Goal: Task Accomplishment & Management: Use online tool/utility

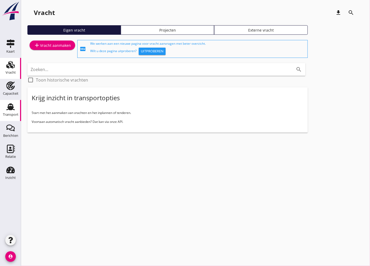
click at [19, 107] on link "Transport Transport" at bounding box center [10, 110] width 21 height 21
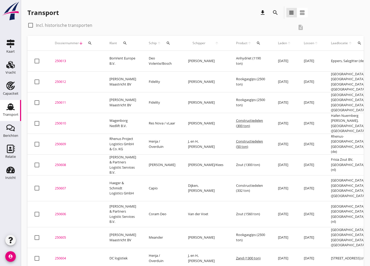
click at [118, 41] on div "Klant search" at bounding box center [122, 43] width 27 height 13
click at [123, 42] on icon "search" at bounding box center [125, 43] width 4 height 4
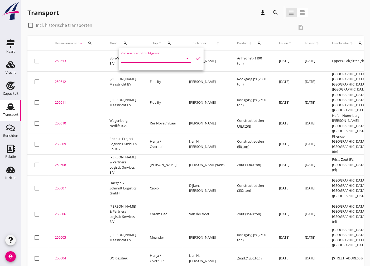
click at [134, 57] on input "Zoeken op opdrachtgever..." at bounding box center [148, 58] width 55 height 8
click at [153, 75] on div "Steenrijk B.V." at bounding box center [154, 71] width 58 height 13
type input "Steenrijk B.V."
click at [195, 59] on icon "check" at bounding box center [198, 58] width 6 height 6
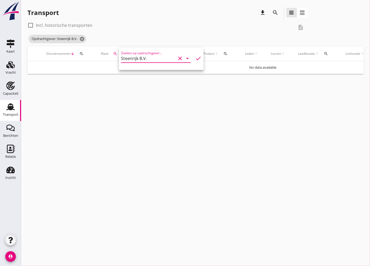
click at [196, 59] on icon "check" at bounding box center [198, 58] width 6 height 6
click at [193, 36] on div "Opdrachtgever: Steenrijk B.V. cancel" at bounding box center [167, 39] width 280 height 11
click at [30, 23] on div at bounding box center [30, 25] width 9 height 9
checkbox input "true"
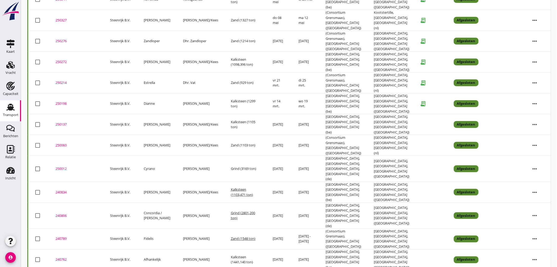
scroll to position [211, 0]
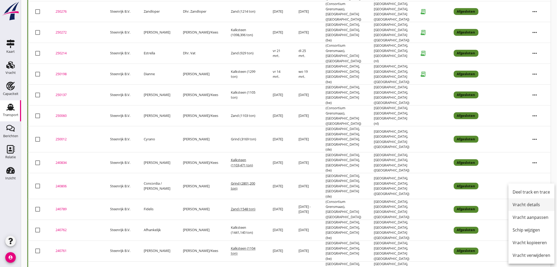
click at [369, 203] on div "Vracht details" at bounding box center [532, 204] width 38 height 6
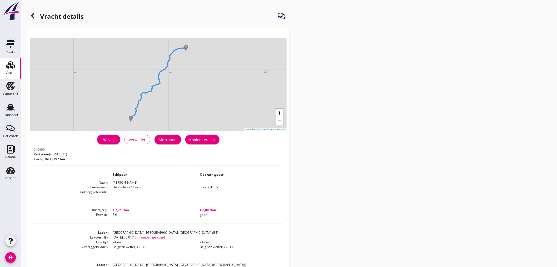
scroll to position [29, 0]
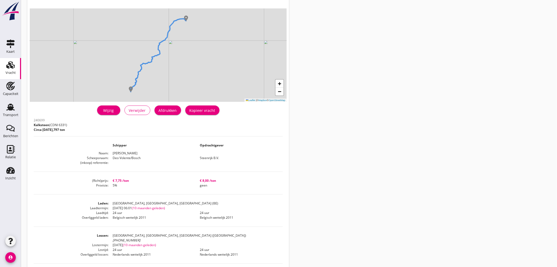
click at [11, 66] on use at bounding box center [10, 64] width 8 height 7
